Goal: Task Accomplishment & Management: Manage account settings

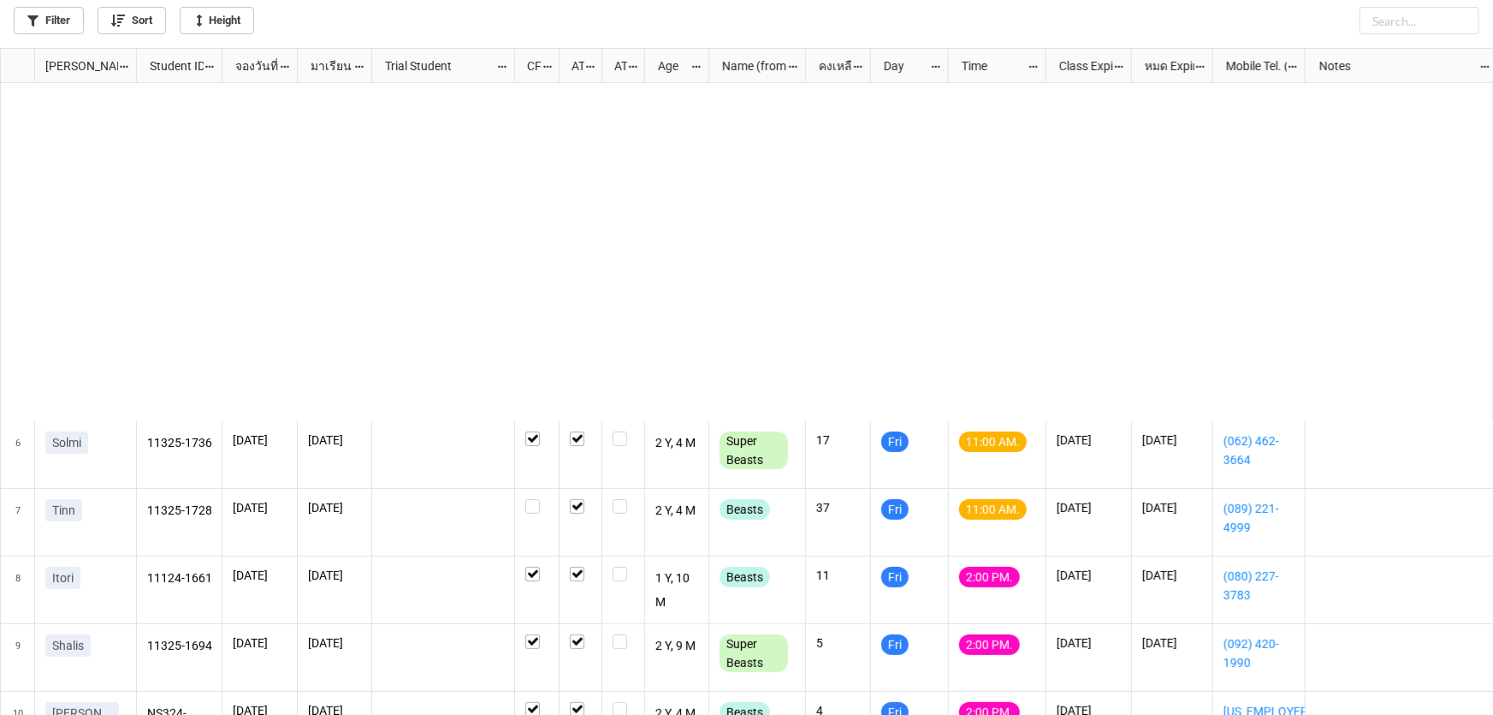
scroll to position [657, 1483]
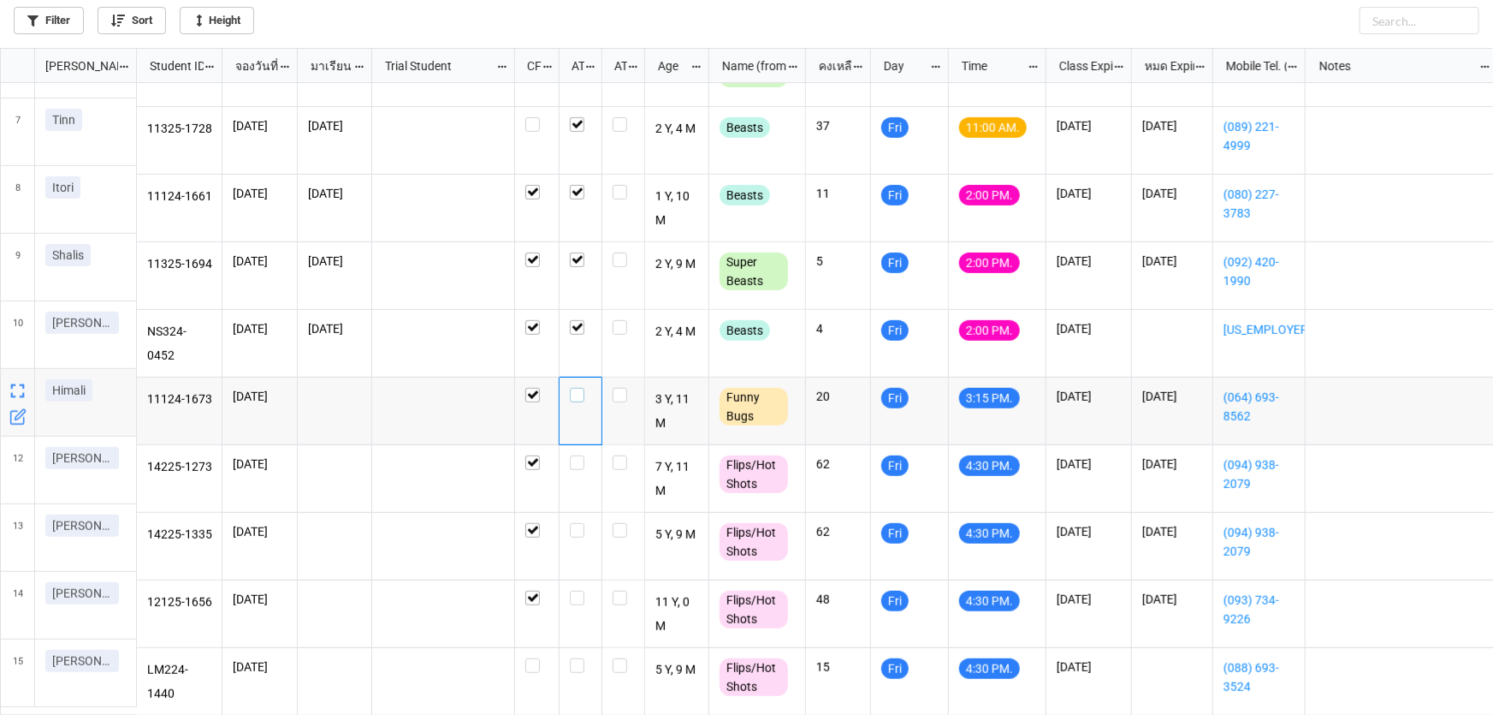
click at [573, 388] on label "grid" at bounding box center [580, 388] width 21 height 0
checkbox input "false"
checkbox input "true"
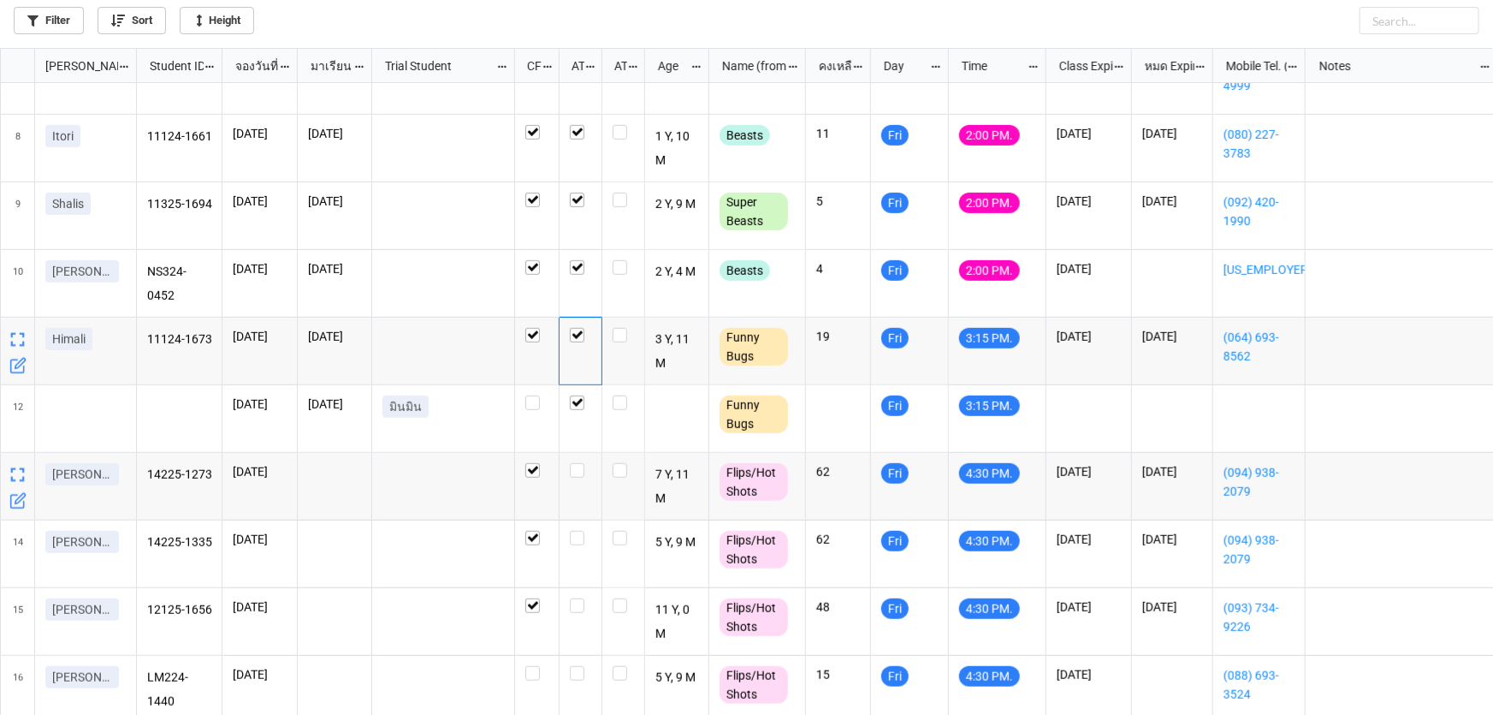
scroll to position [457, 0]
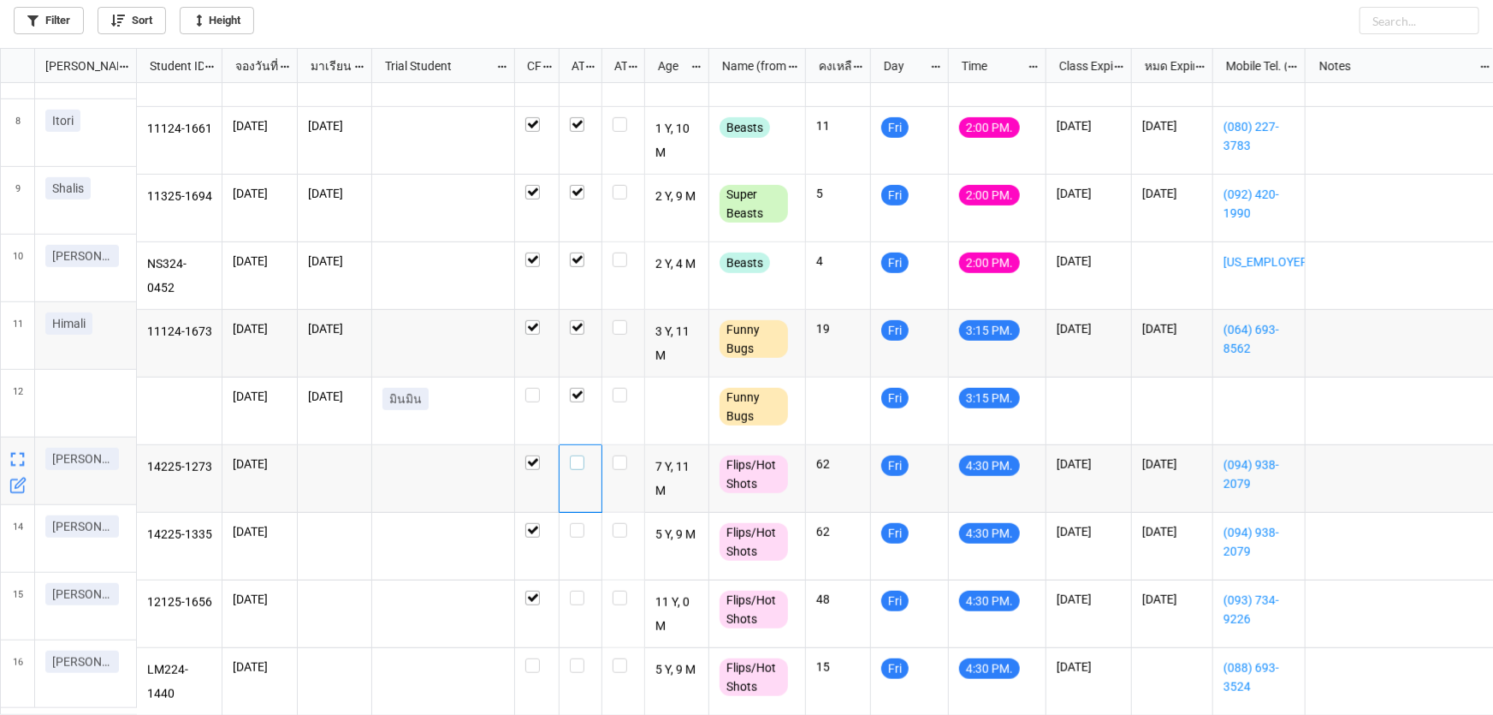
click at [580, 455] on label "grid" at bounding box center [580, 455] width 21 height 0
click at [573, 523] on label "grid" at bounding box center [580, 523] width 21 height 0
click at [576, 591] on label "grid" at bounding box center [580, 591] width 21 height 0
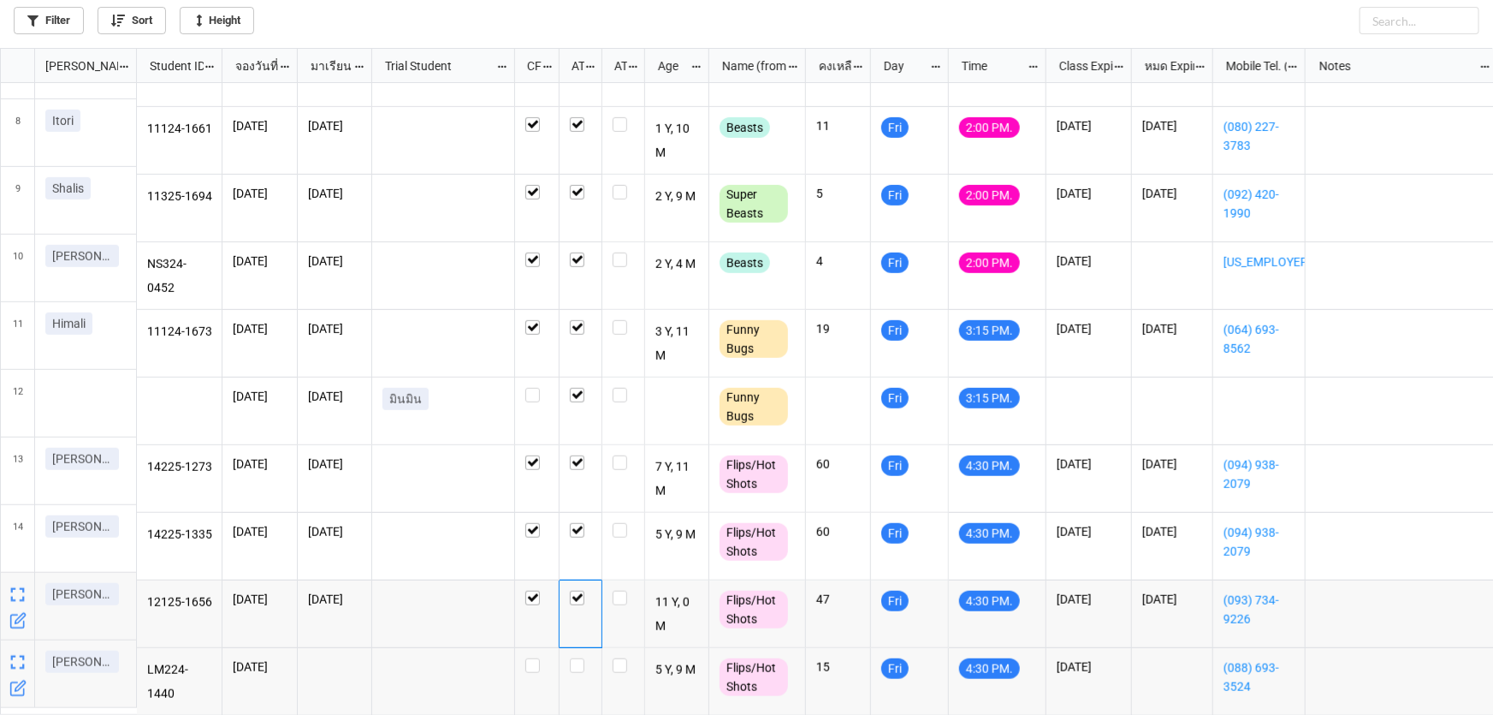
click at [14, 690] on icon "grid" at bounding box center [17, 688] width 17 height 17
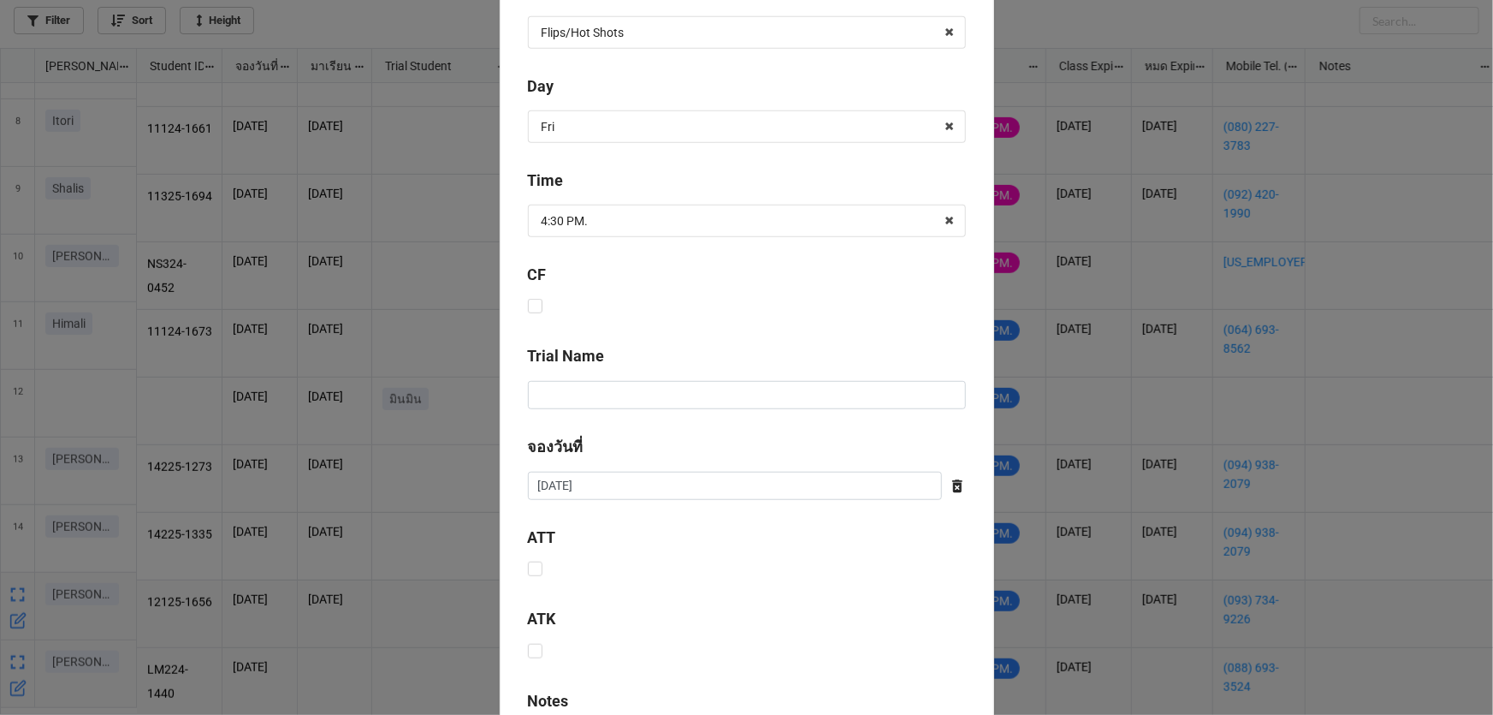
scroll to position [622, 0]
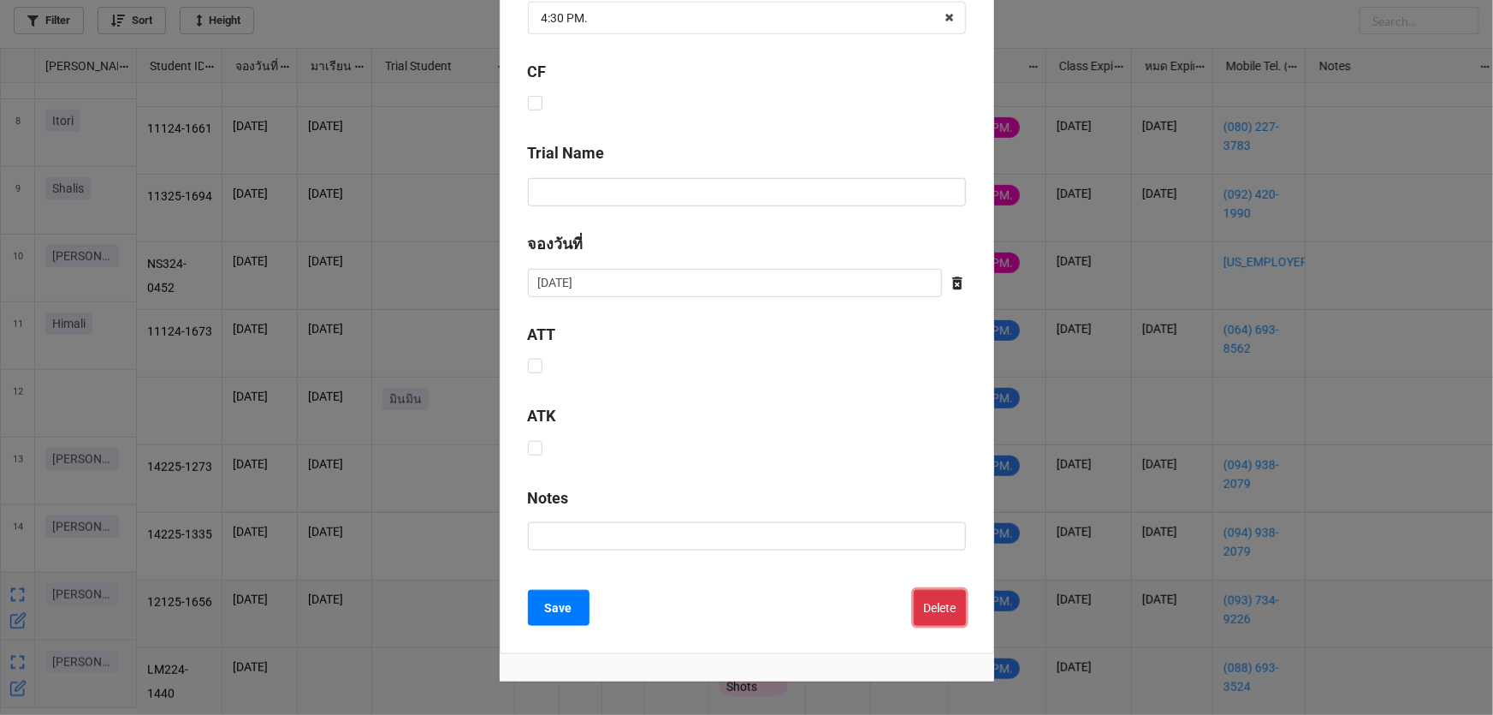
click at [943, 606] on button "Delete" at bounding box center [940, 608] width 52 height 36
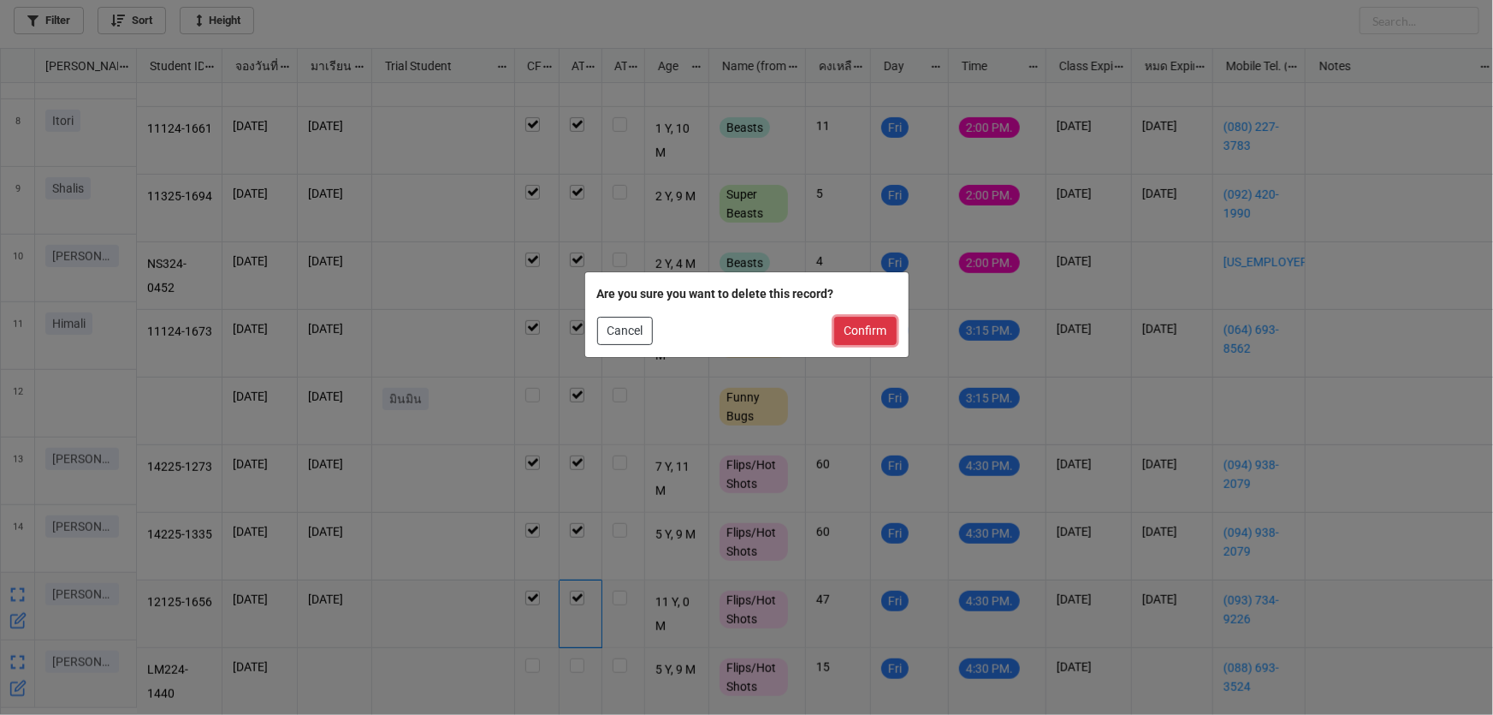
click at [846, 333] on button "Confirm" at bounding box center [865, 331] width 62 height 29
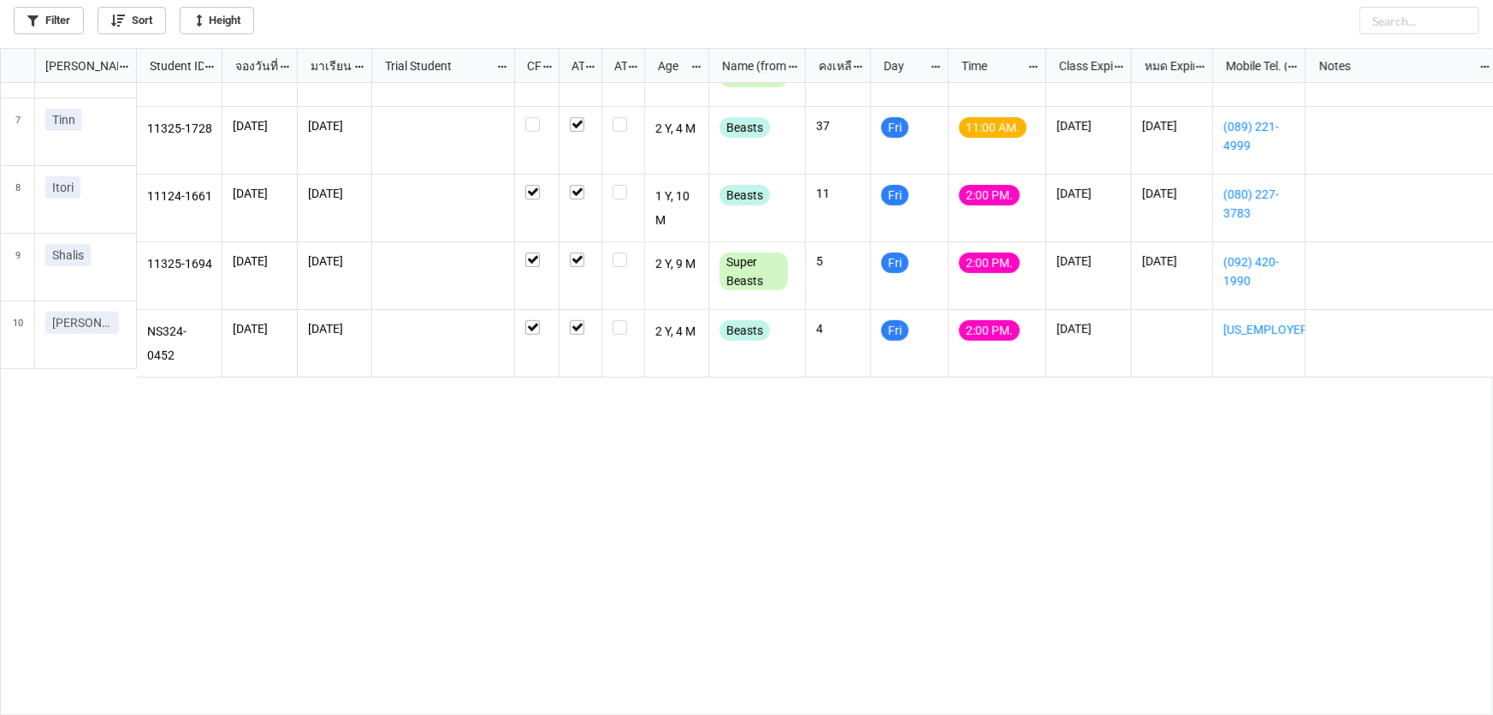
scroll to position [0, 0]
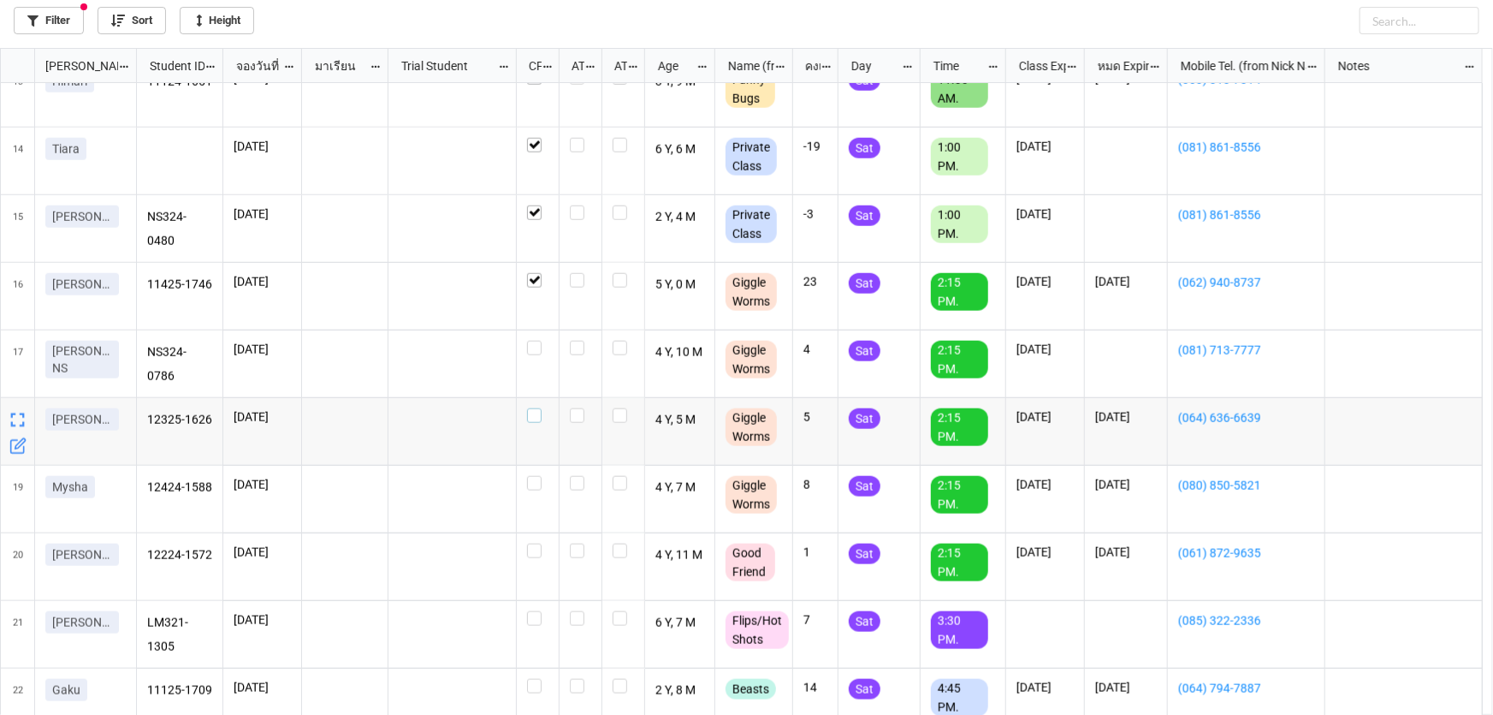
click at [532, 408] on label "grid" at bounding box center [537, 408] width 21 height 0
checkbox input "true"
checkbox input "false"
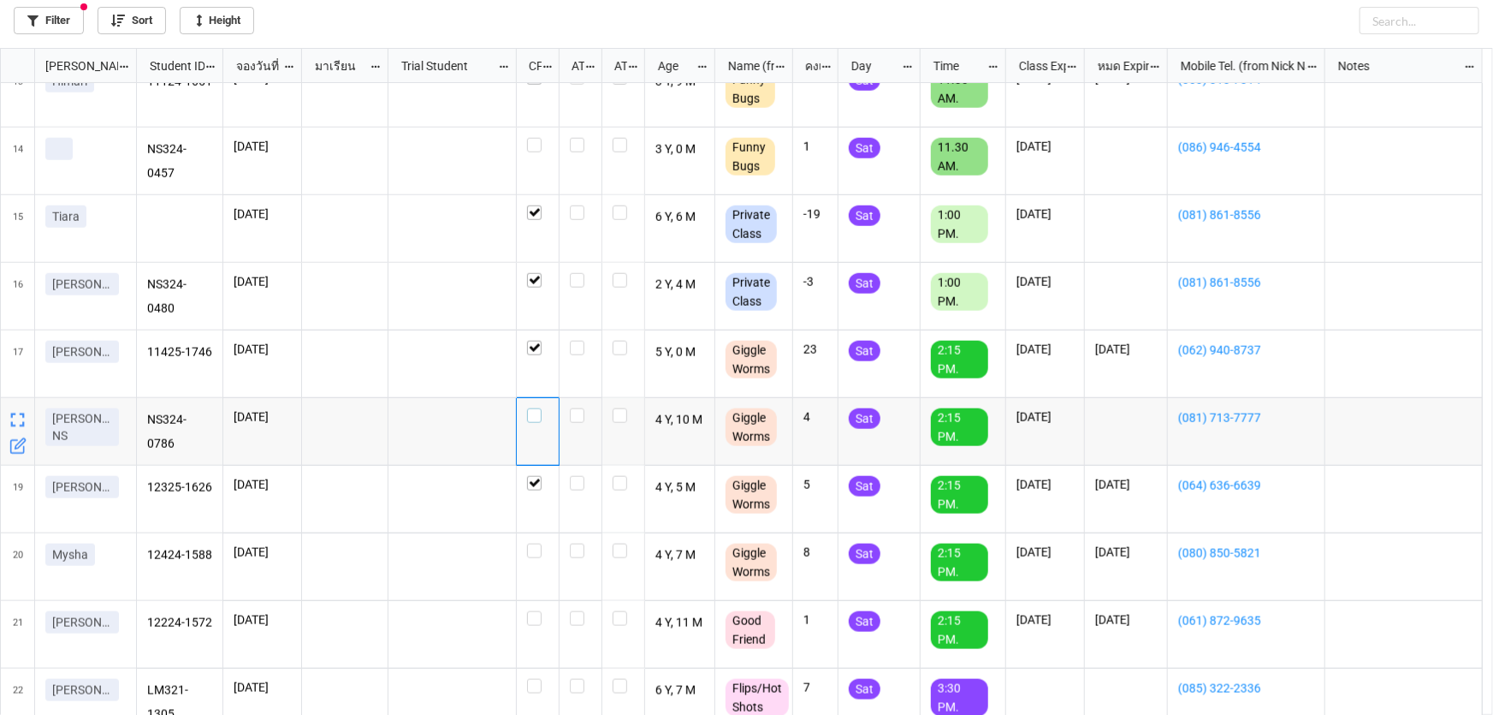
click at [531, 408] on label "grid" at bounding box center [537, 408] width 21 height 0
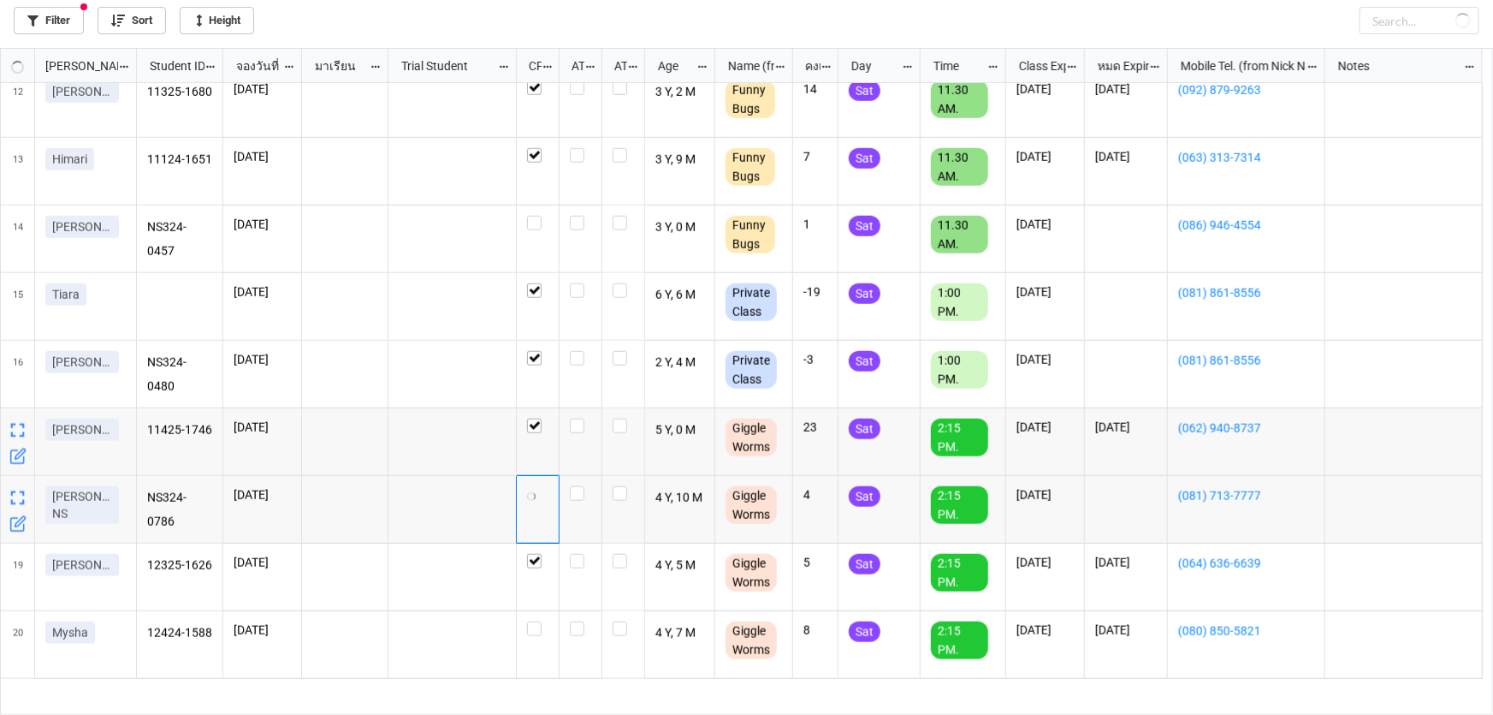
scroll to position [679, 0]
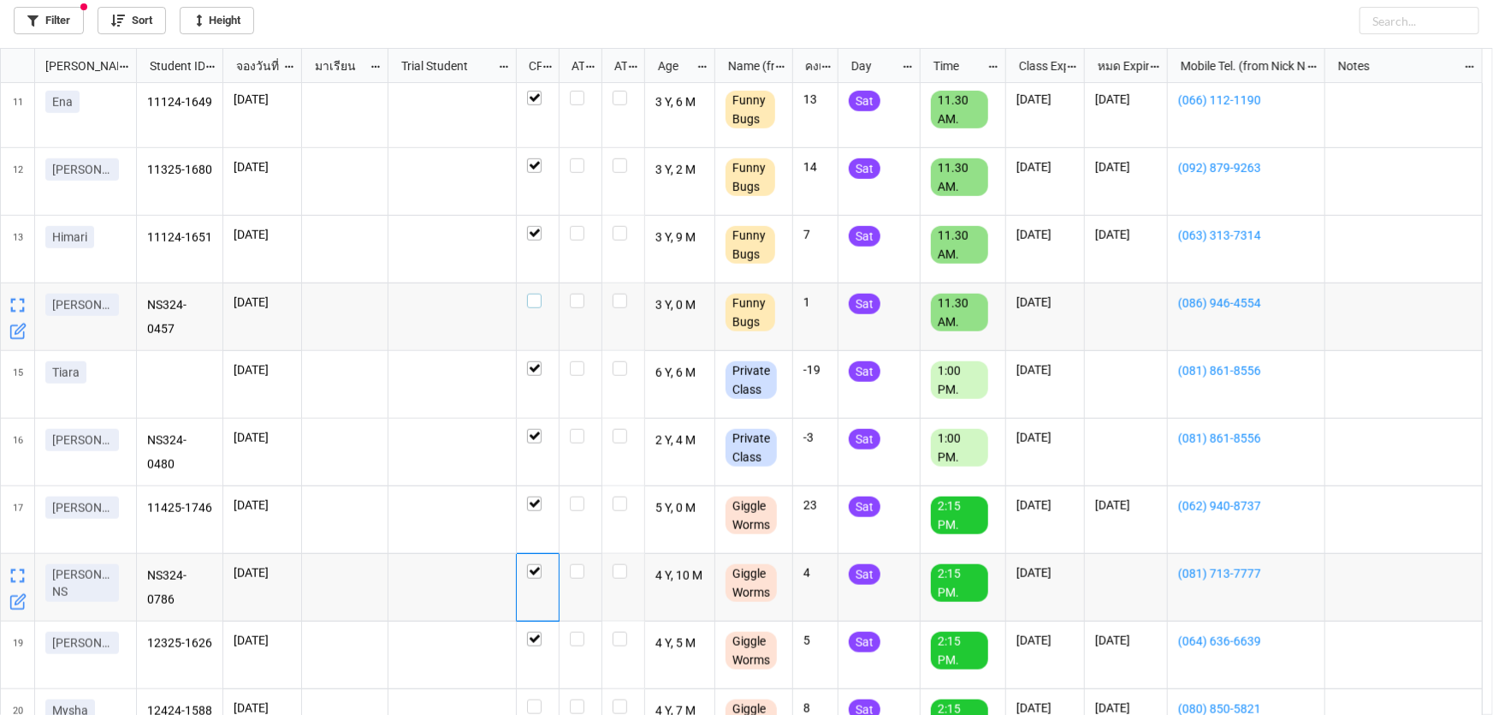
click at [533, 294] on label "grid" at bounding box center [537, 294] width 21 height 0
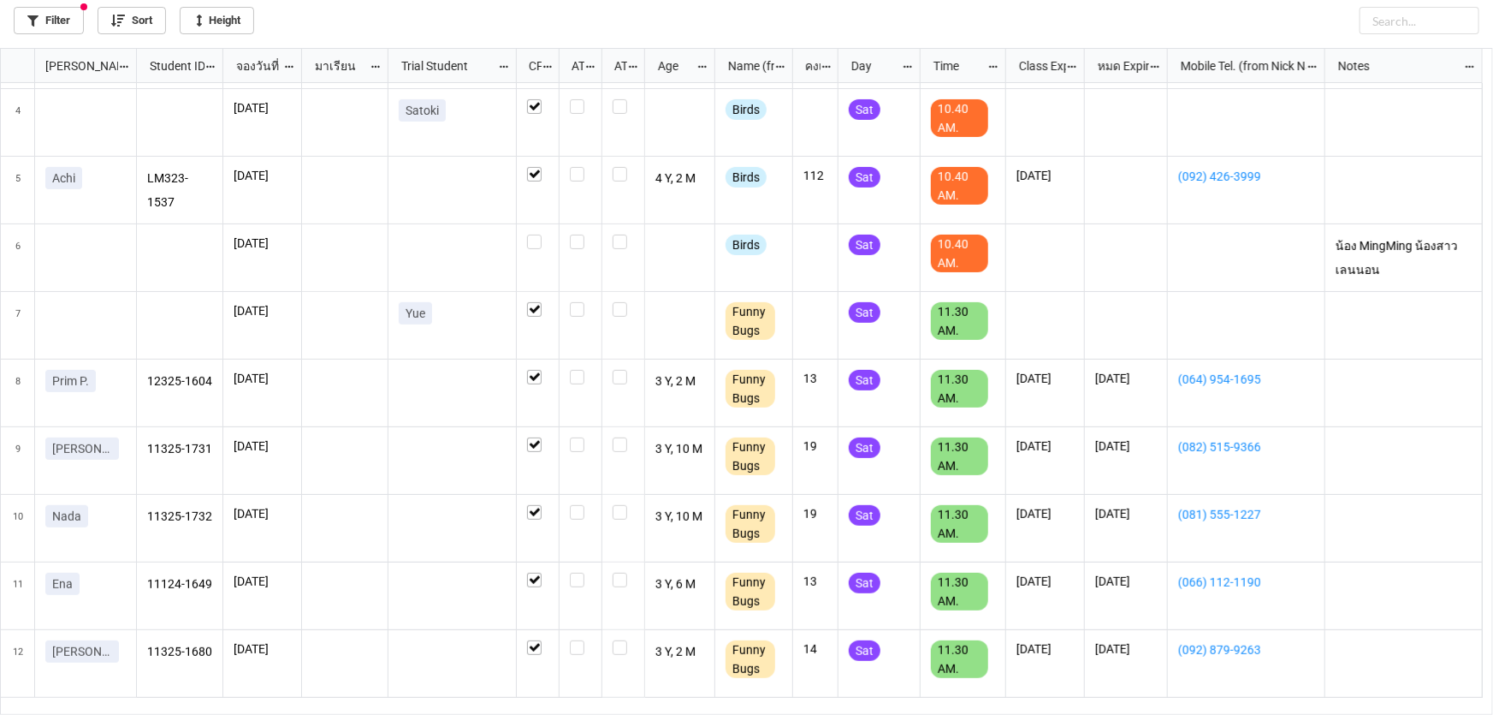
scroll to position [134, 0]
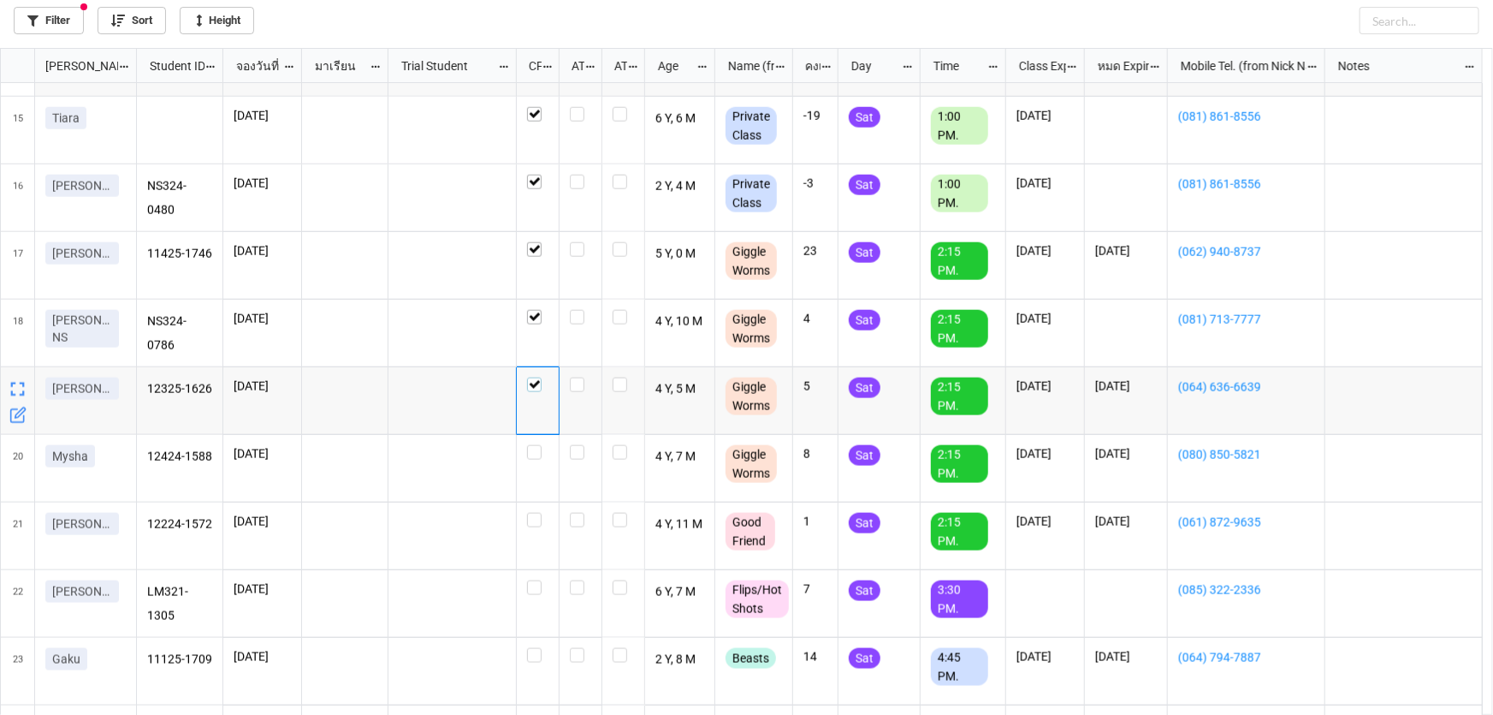
click at [531, 377] on label "grid" at bounding box center [537, 377] width 21 height 0
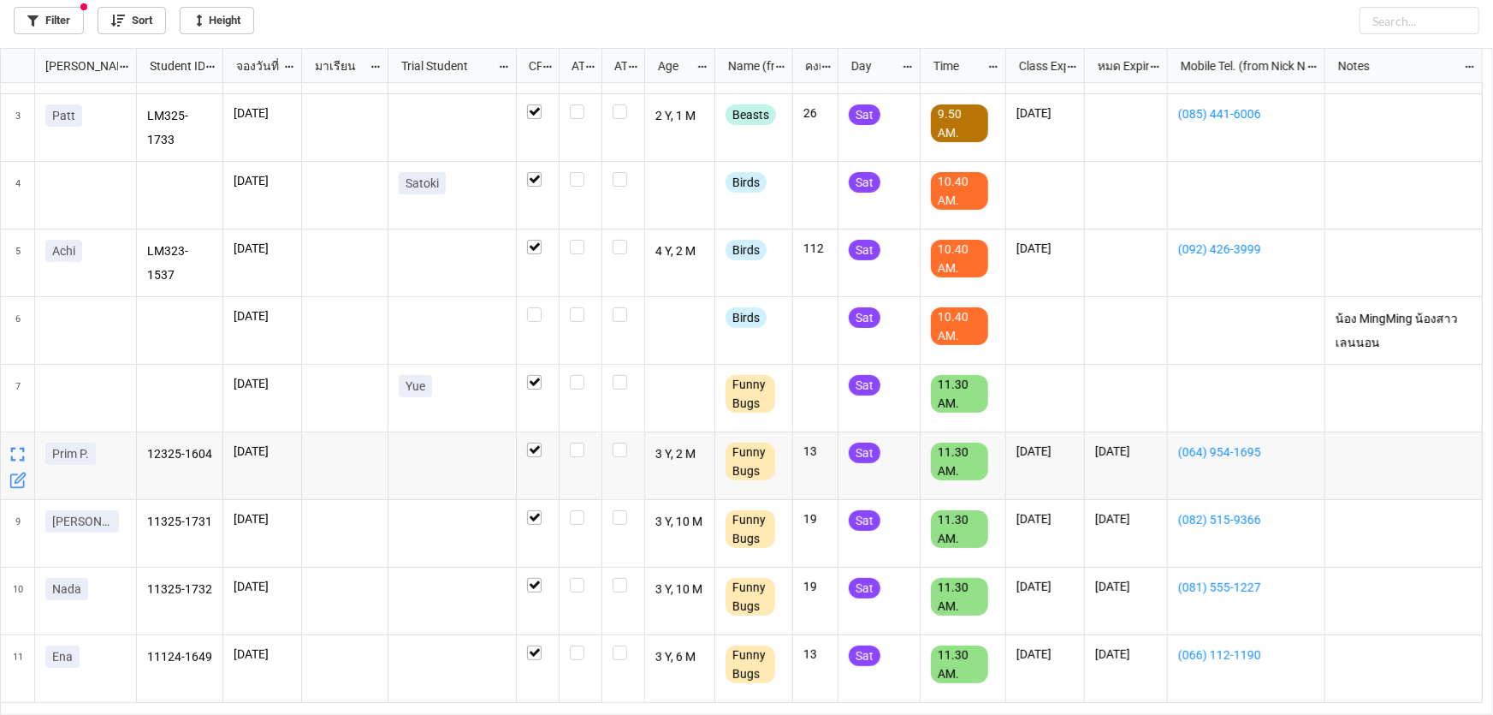
scroll to position [0, 0]
